Goal: Check status

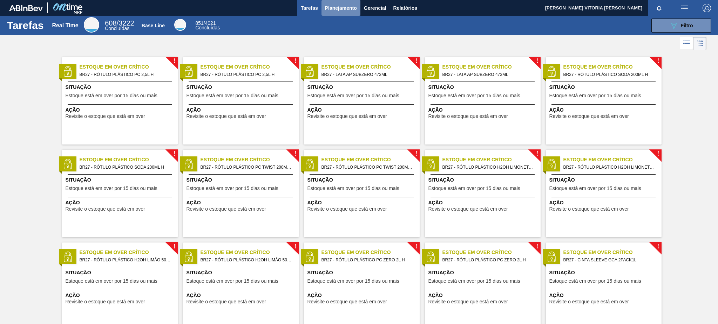
click at [344, 9] on span "Planejamento" at bounding box center [341, 8] width 32 height 8
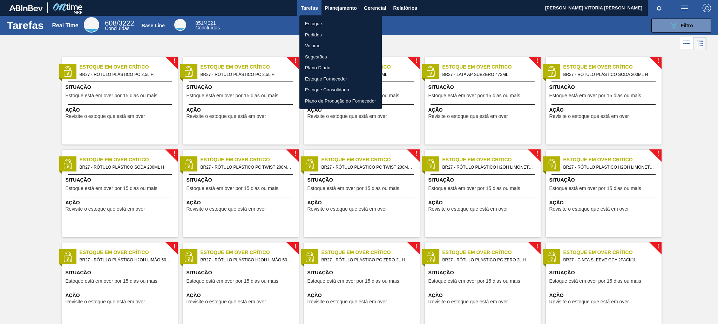
click at [343, 22] on li "Estoque" at bounding box center [340, 23] width 82 height 11
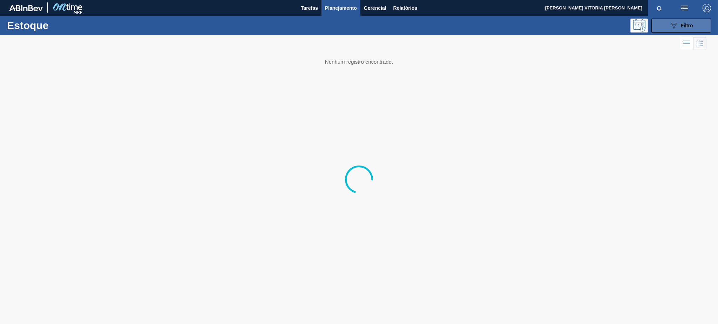
click at [695, 29] on button "089F7B8B-B2A5-4AFE-B5C0-19BA573D28AC Filtro" at bounding box center [681, 26] width 60 height 14
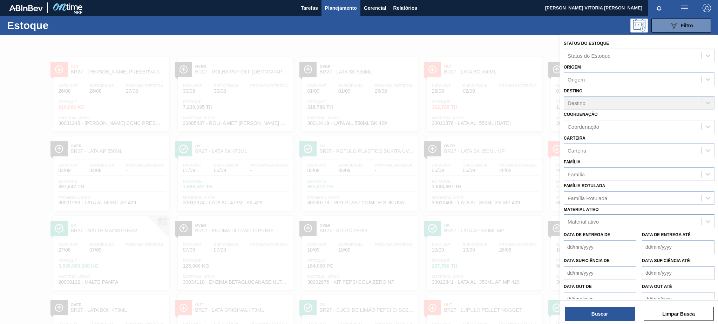
click at [620, 217] on div "Material ativo" at bounding box center [632, 222] width 137 height 10
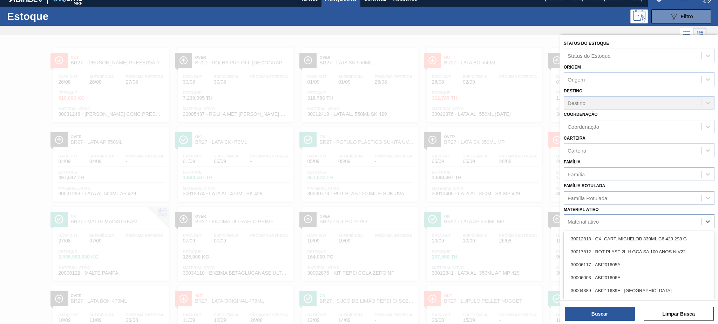
scroll to position [12, 0]
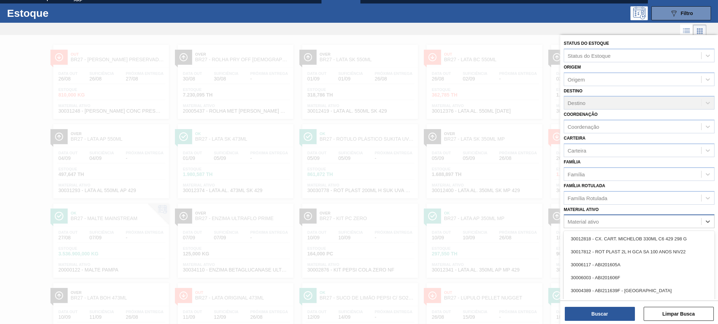
paste ativo "30017800"
type ativo "30017800"
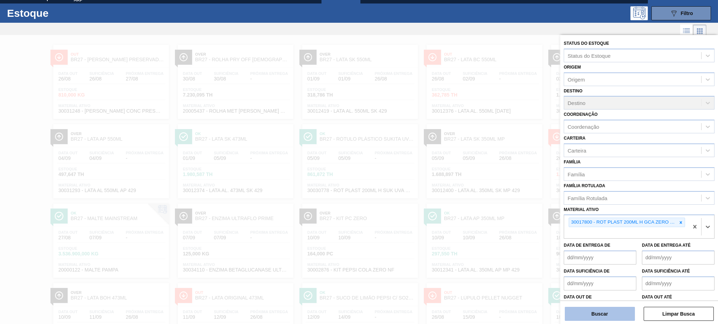
click at [607, 313] on button "Buscar" at bounding box center [600, 314] width 70 height 14
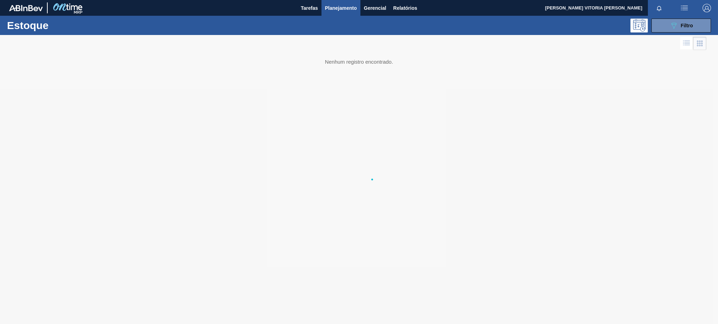
scroll to position [0, 0]
click at [677, 27] on div "089F7B8B-B2A5-4AFE-B5C0-19BA573D28AC Filtro" at bounding box center [680, 25] width 23 height 8
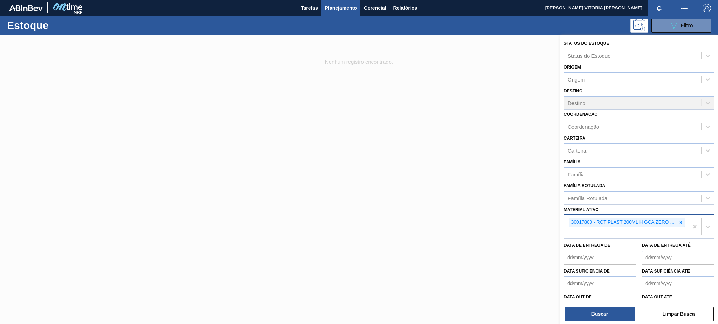
click at [651, 228] on div "30017800 - ROT PLAST 200ML H GCA ZERO NIV22" at bounding box center [626, 226] width 124 height 23
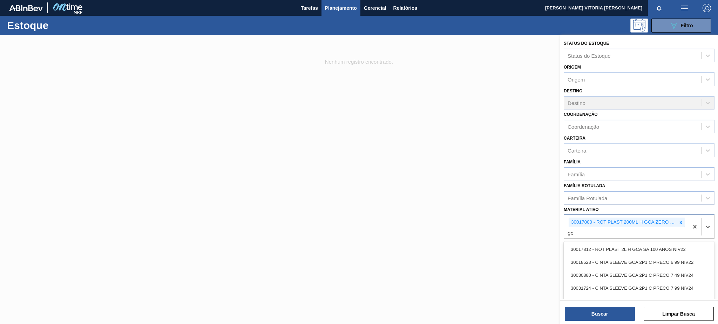
type ativo "gca"
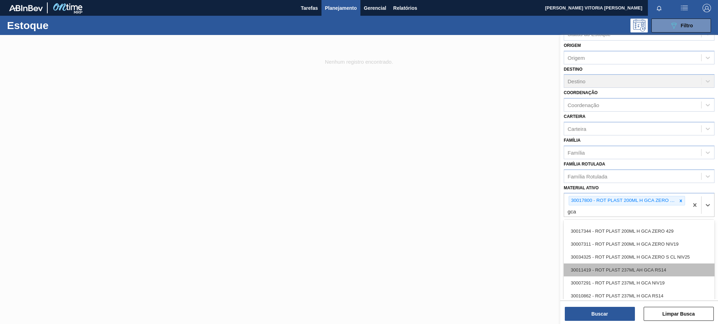
scroll to position [794, 0]
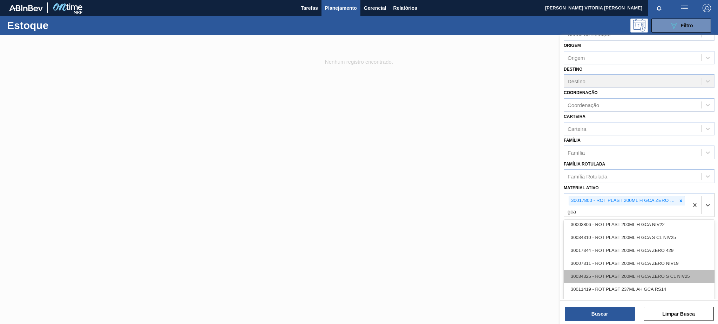
click at [676, 270] on div "30034325 - ROT PLAST 200ML H GCA ZERO S CL NIV25" at bounding box center [638, 276] width 151 height 13
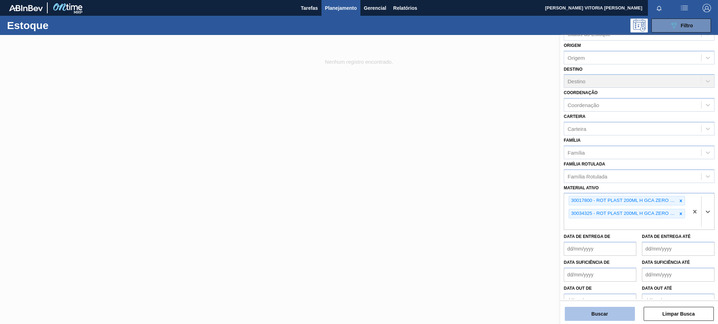
click at [602, 313] on button "Buscar" at bounding box center [600, 314] width 70 height 14
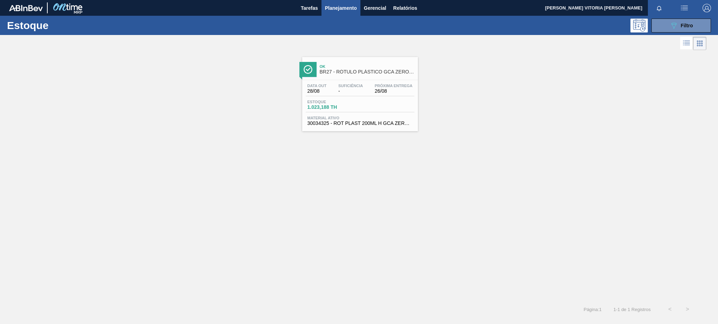
click at [387, 115] on div "Data out 28/08 Suficiência - Próxima Entrega 26/08 Estoque 1.023,188 TH Materia…" at bounding box center [360, 104] width 116 height 48
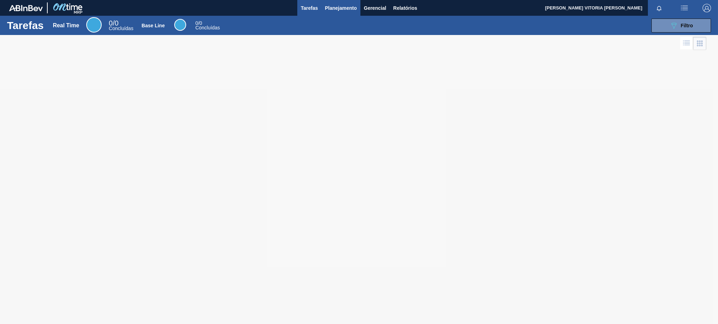
click at [336, 5] on span "Planejamento" at bounding box center [341, 8] width 32 height 8
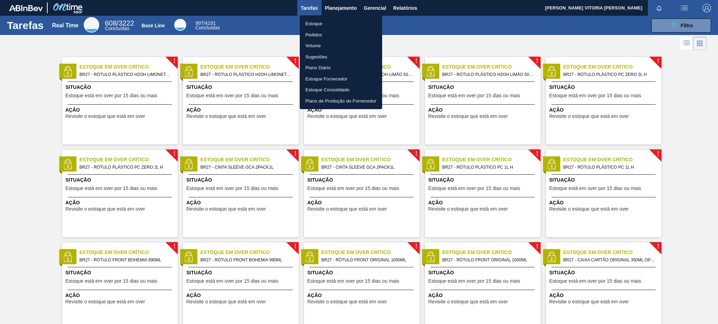
click at [336, 21] on li "Estoque" at bounding box center [341, 23] width 82 height 11
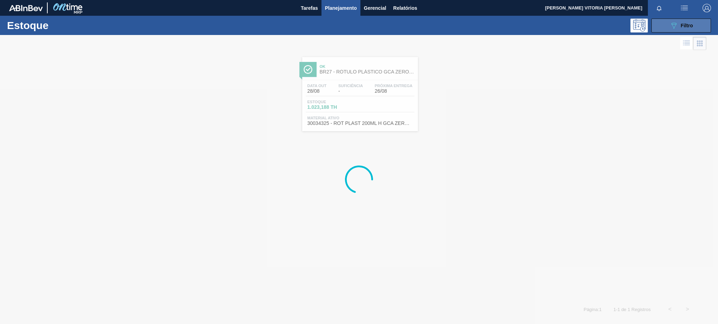
click at [654, 28] on button "089F7B8B-B2A5-4AFE-B5C0-19BA573D28AC Filtro" at bounding box center [681, 26] width 60 height 14
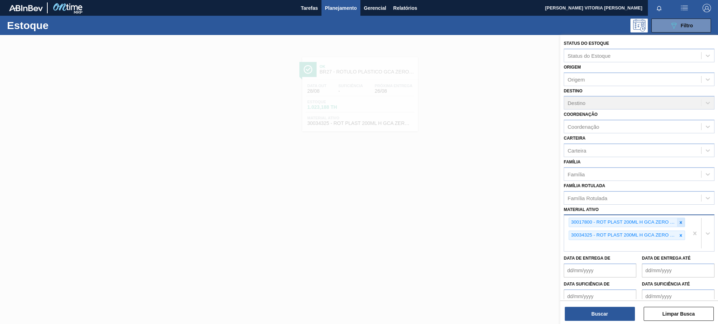
click at [678, 218] on div at bounding box center [681, 222] width 8 height 9
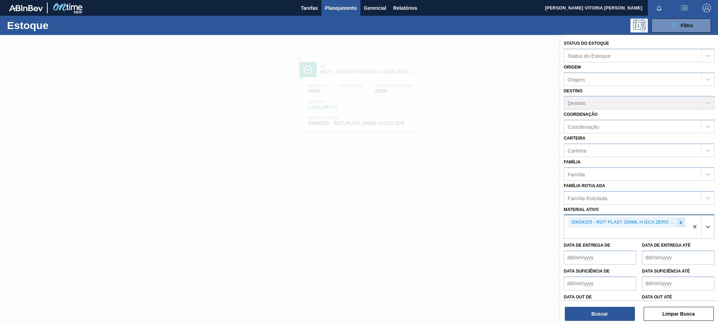
click at [677, 218] on div at bounding box center [681, 222] width 8 height 9
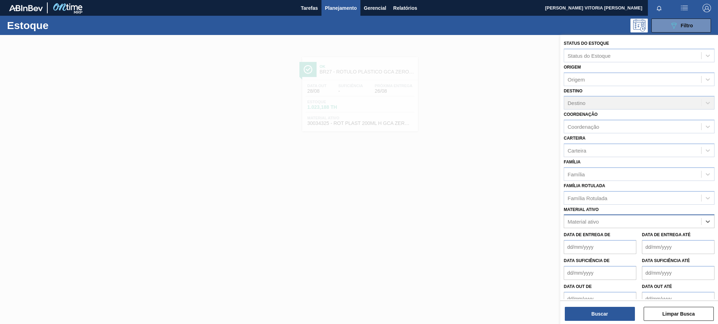
paste ativo "30003637"
type ativo "30003637"
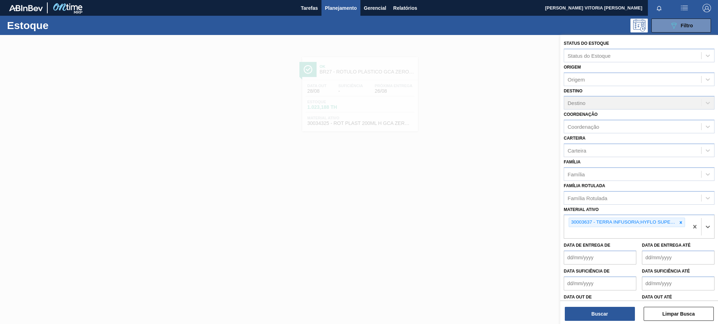
paste ativo "30003639"
type ativo "30003639"
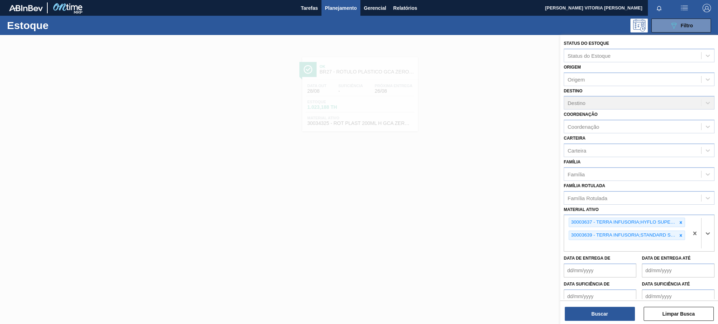
paste ativo "30003498"
type ativo "30003498"
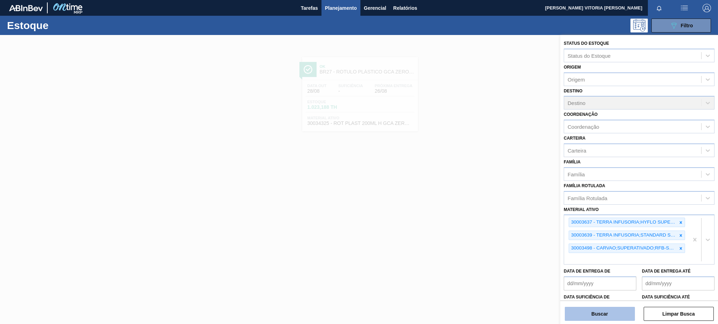
click at [622, 314] on button "Buscar" at bounding box center [600, 314] width 70 height 14
